Goal: Task Accomplishment & Management: Manage account settings

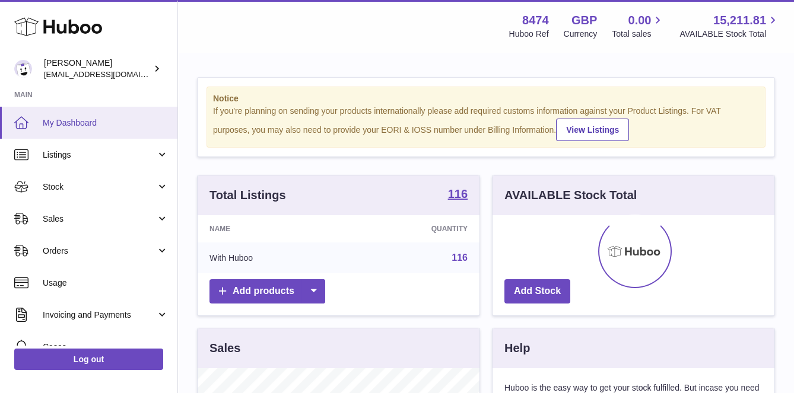
scroll to position [185, 282]
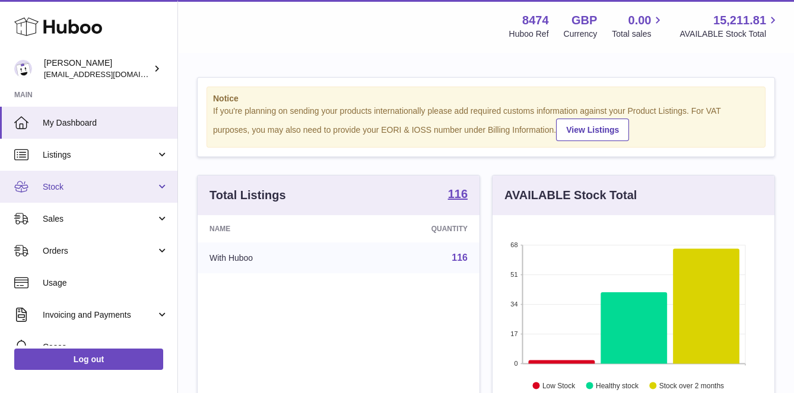
click at [55, 182] on span "Stock" at bounding box center [99, 187] width 113 height 11
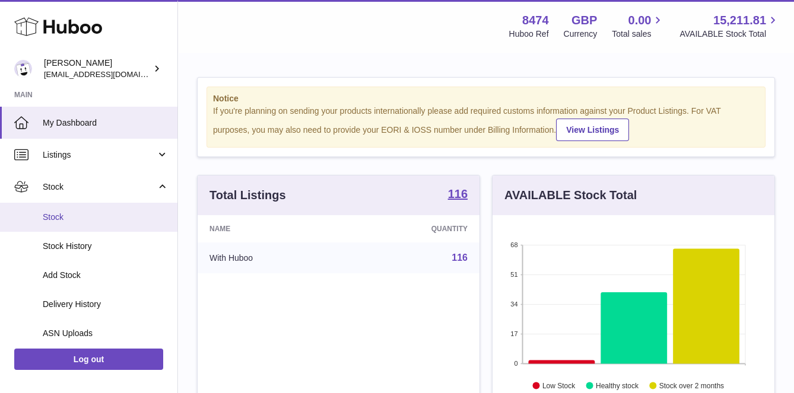
click at [58, 210] on link "Stock" at bounding box center [88, 217] width 177 height 29
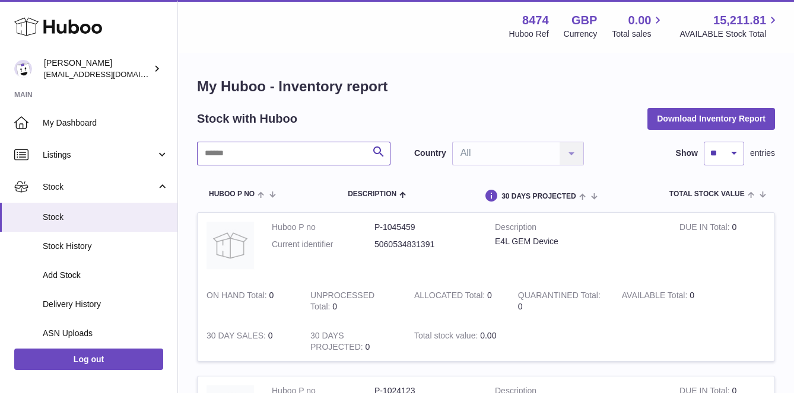
click at [227, 152] on input "text" at bounding box center [293, 154] width 193 height 24
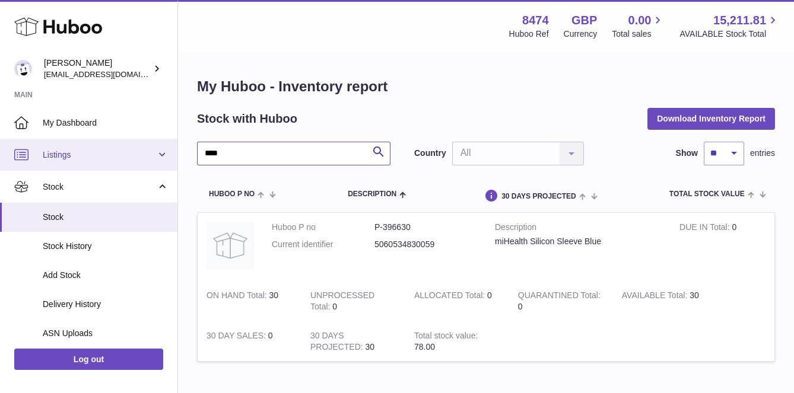
drag, startPoint x: 230, startPoint y: 153, endPoint x: 154, endPoint y: 153, distance: 76.6
click at [154, 153] on div "Huboo [PERSON_NAME] [EMAIL_ADDRESS][DOMAIN_NAME] Main My Dashboard Listings Not…" at bounding box center [397, 235] width 794 height 470
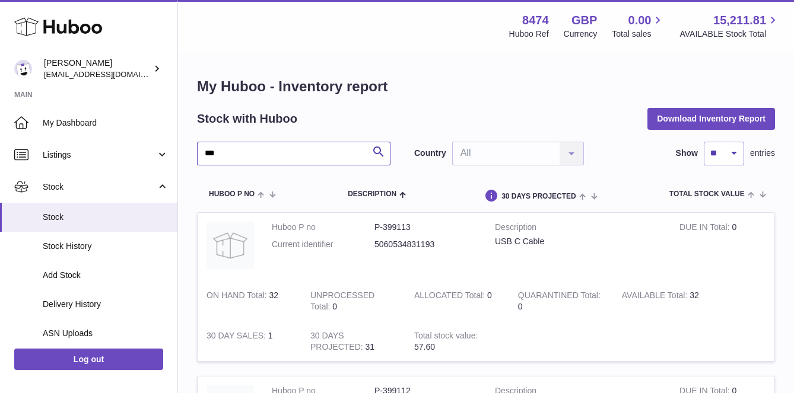
type input "***"
